Goal: Transaction & Acquisition: Purchase product/service

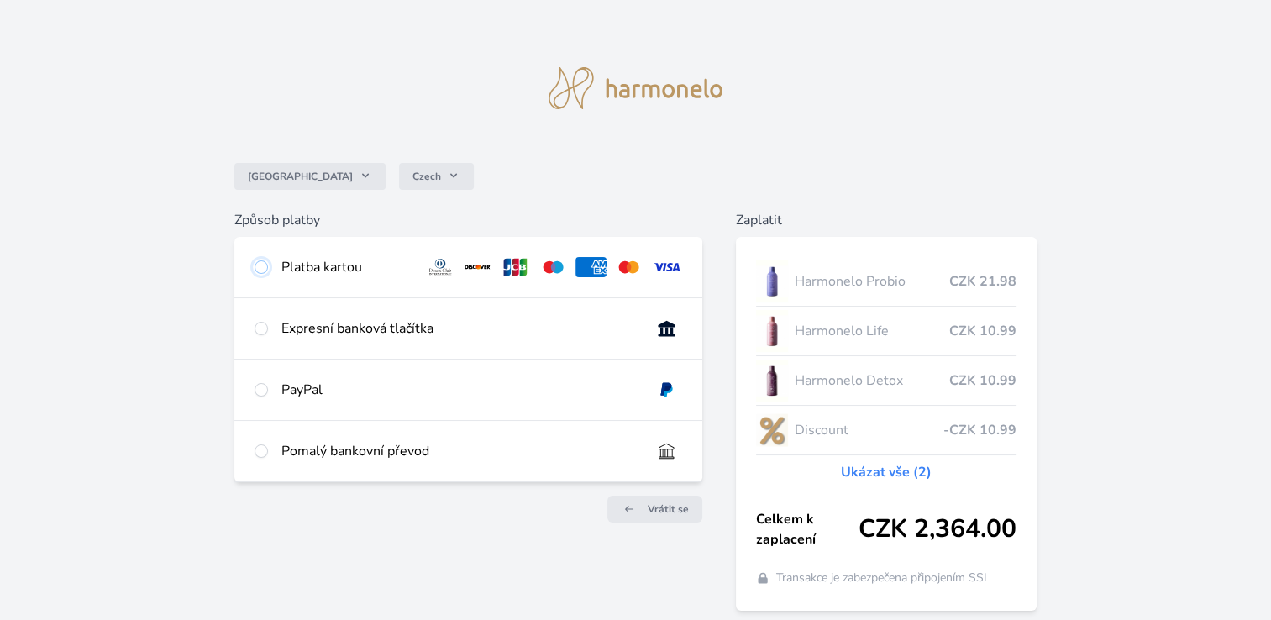
click at [258, 270] on input "radio" at bounding box center [260, 266] width 13 height 13
radio input "true"
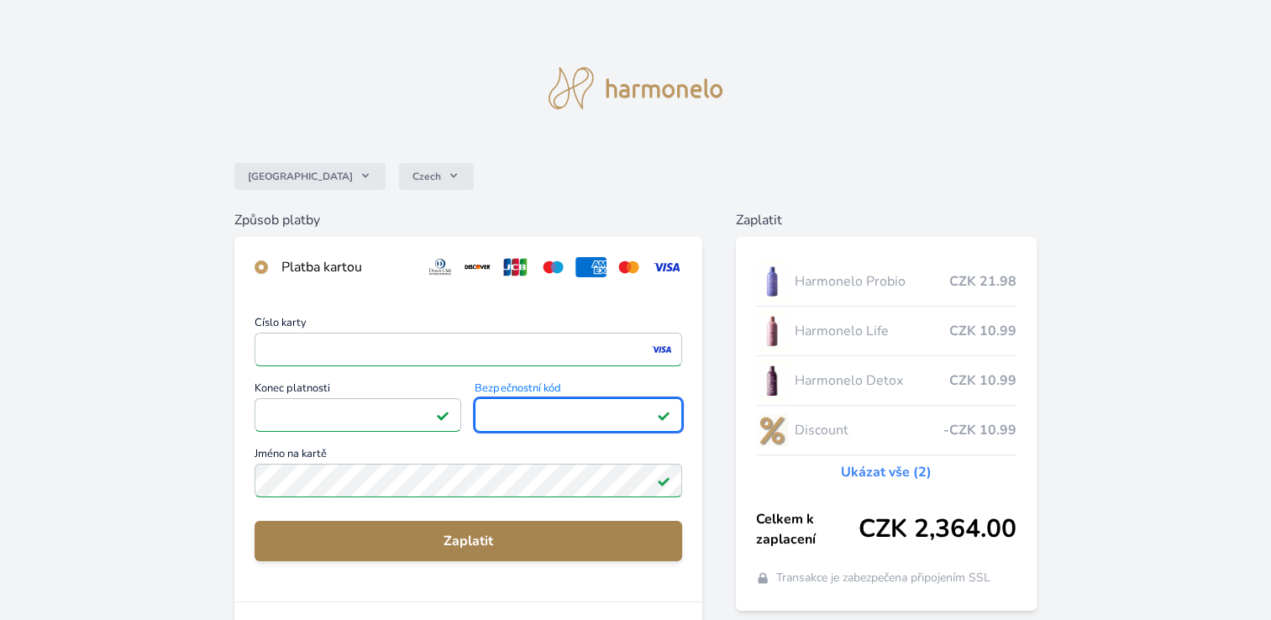
click at [479, 542] on span "Zaplatit" at bounding box center [468, 541] width 401 height 20
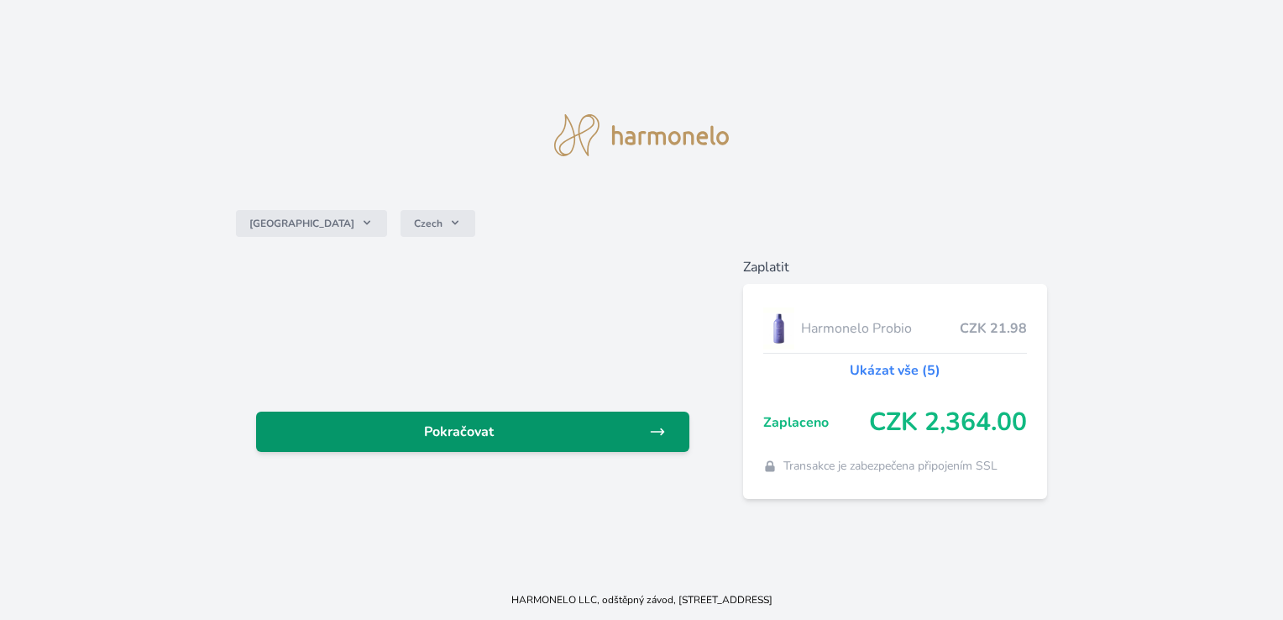
click at [655, 426] on icon at bounding box center [657, 431] width 17 height 17
